Goal: Navigation & Orientation: Find specific page/section

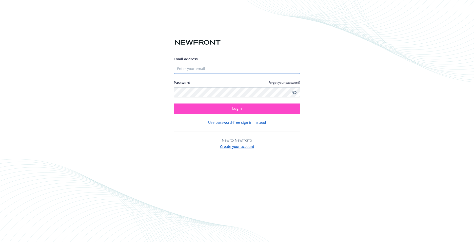
type input "[EMAIL_ADDRESS][DOMAIN_NAME]"
click at [213, 110] on button "Login" at bounding box center [237, 108] width 127 height 10
